Goal: Information Seeking & Learning: Learn about a topic

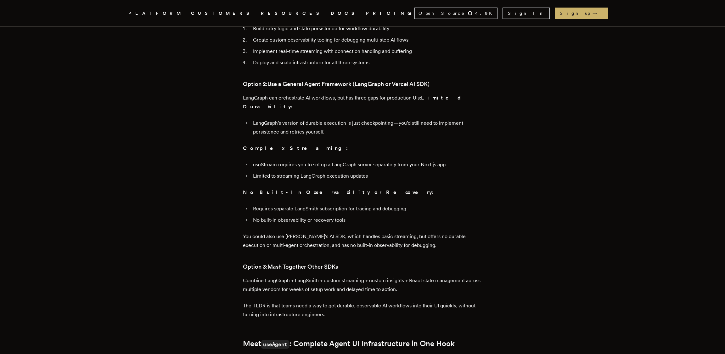
scroll to position [382, 0]
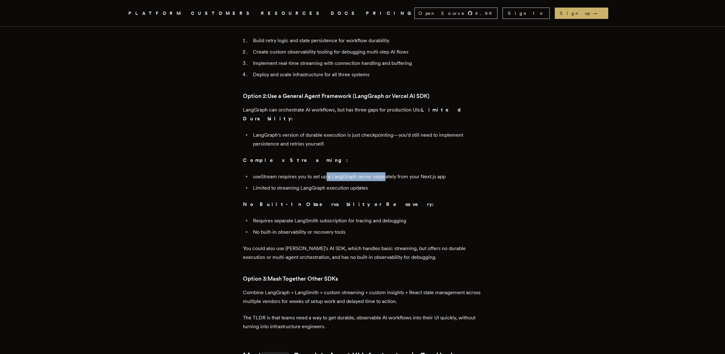
drag, startPoint x: 327, startPoint y: 143, endPoint x: 388, endPoint y: 144, distance: 60.7
click at [388, 172] on li "useStream requires you to set up a LangGraph server separately from your Next.j…" at bounding box center [366, 176] width 231 height 9
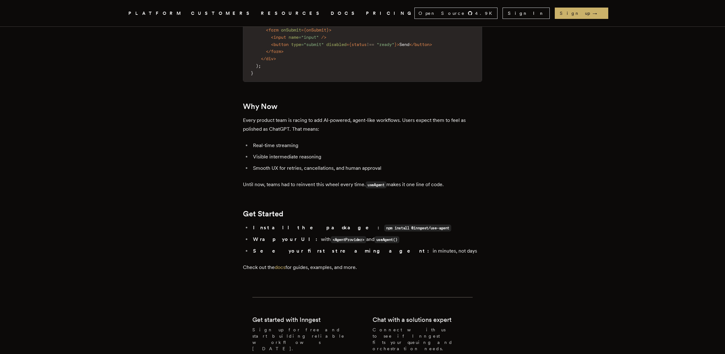
scroll to position [1016, 0]
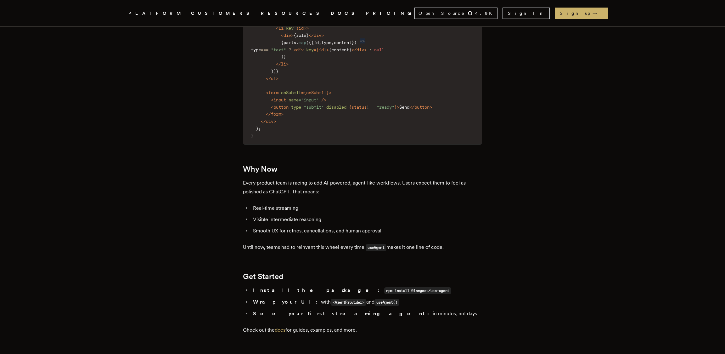
click at [121, 15] on icon ".cls-1 { fill: #FAFAF9; }" at bounding box center [121, 13] width 0 height 8
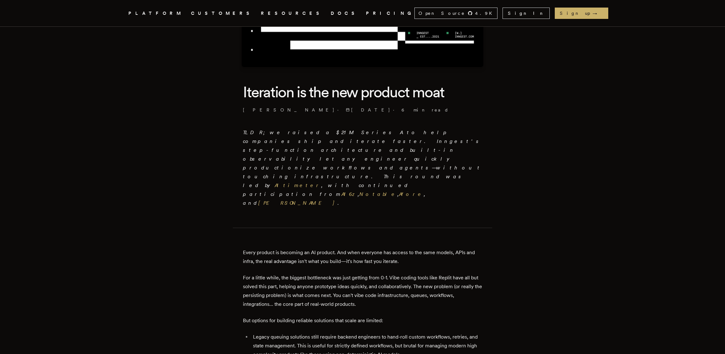
scroll to position [152, 0]
